Goal: Task Accomplishment & Management: Complete application form

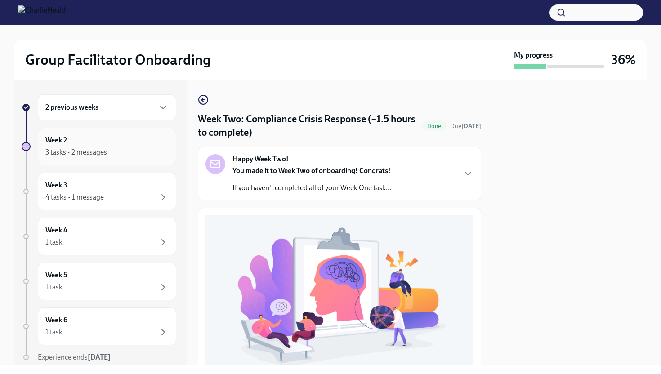
click at [78, 151] on div "3 tasks • 2 messages" at bounding box center [76, 153] width 62 height 10
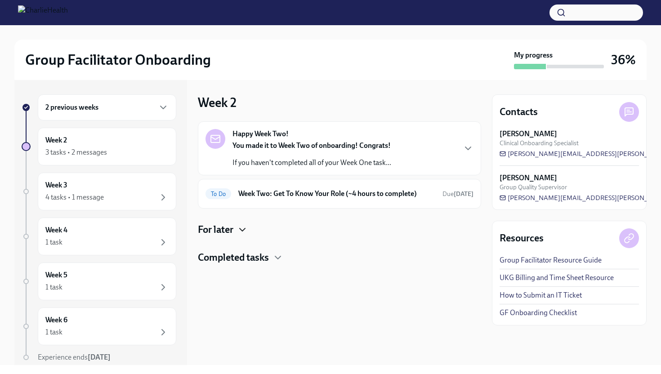
click at [245, 229] on icon "button" at bounding box center [242, 230] width 11 height 11
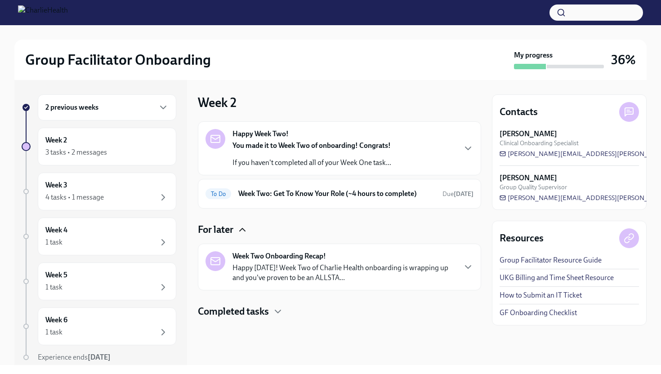
click at [259, 277] on p "Happy [DATE]! Week Two of Charlie Health onboarding is wrapping up and you've p…" at bounding box center [344, 273] width 223 height 20
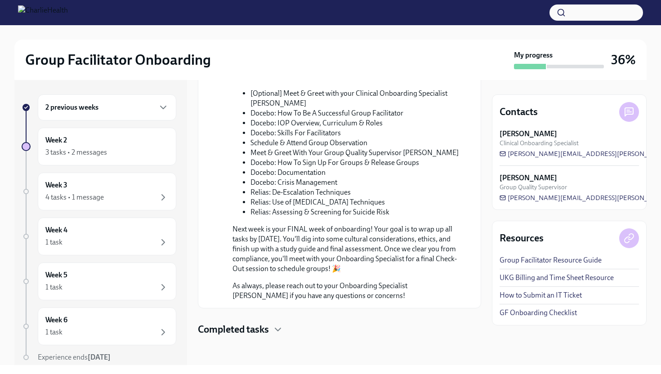
scroll to position [397, 0]
click at [275, 329] on icon "button" at bounding box center [278, 329] width 11 height 11
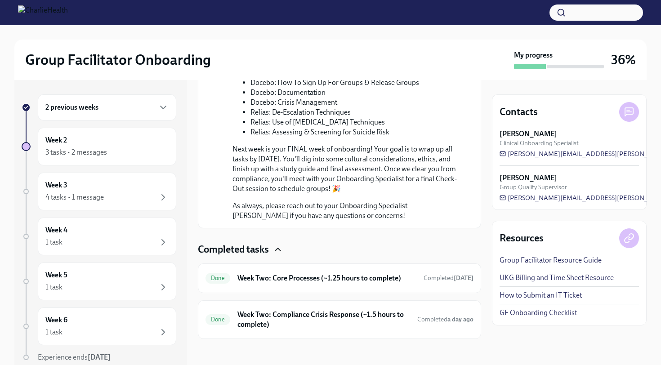
scroll to position [489, 0]
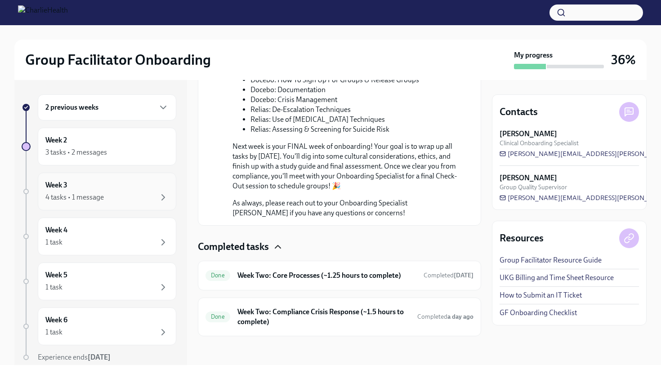
click at [99, 192] on div "4 tasks • 1 message" at bounding box center [106, 197] width 123 height 11
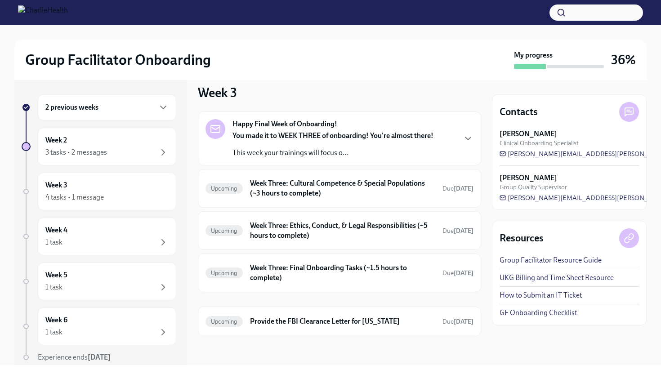
click at [298, 130] on div "Happy Final Week of Onboarding! You made it to WEEK THREE of onboarding! You're…" at bounding box center [333, 138] width 201 height 39
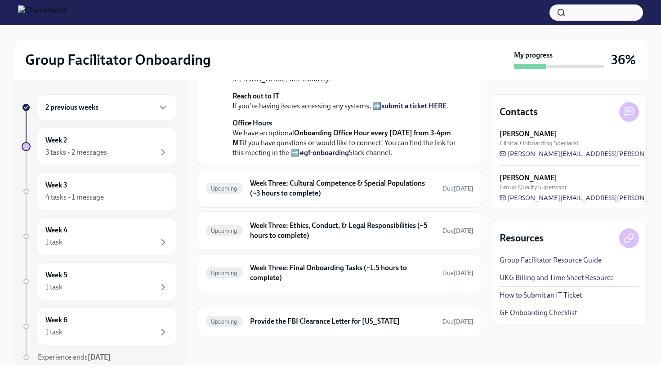
scroll to position [346, 0]
click at [334, 324] on h6 "Provide the FBI Clearance Letter for [US_STATE]" at bounding box center [342, 322] width 185 height 10
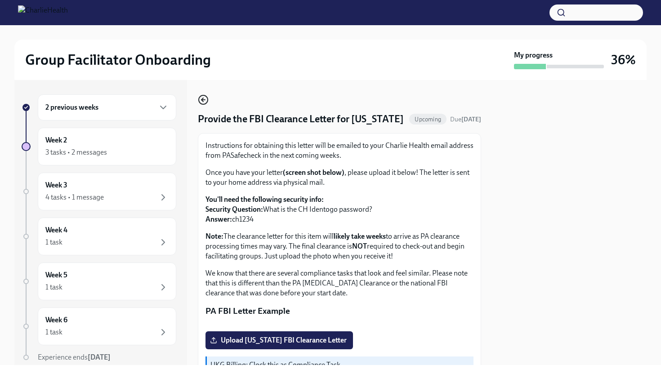
click at [203, 98] on icon "button" at bounding box center [203, 99] width 11 height 11
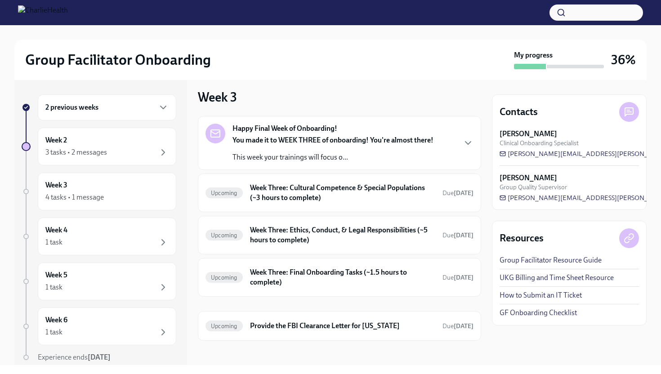
scroll to position [10, 0]
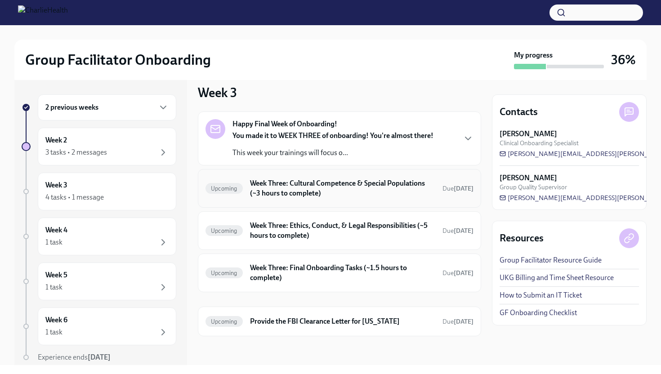
click at [332, 192] on h6 "Week Three: Cultural Competence & Special Populations (~3 hours to complete)" at bounding box center [342, 189] width 185 height 20
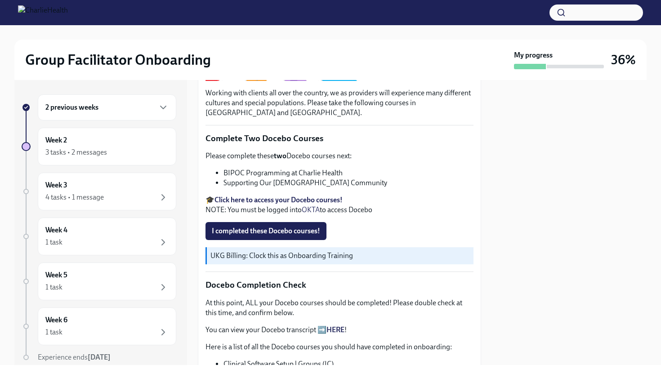
scroll to position [239, 0]
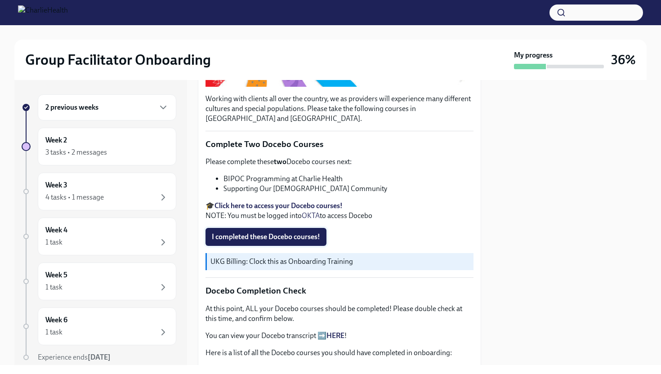
click at [310, 239] on span "I completed these Docebo courses!" at bounding box center [266, 237] width 108 height 9
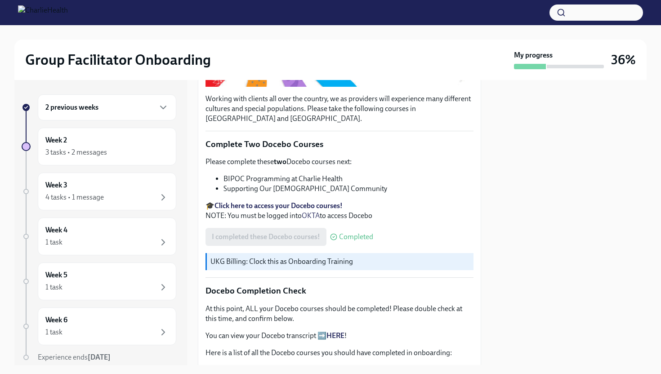
click at [307, 234] on div "I completed these Docebo courses! Completed" at bounding box center [290, 237] width 168 height 18
click at [324, 202] on strong "Click here to access your Docebo courses!" at bounding box center [279, 206] width 128 height 9
